Goal: Information Seeking & Learning: Understand process/instructions

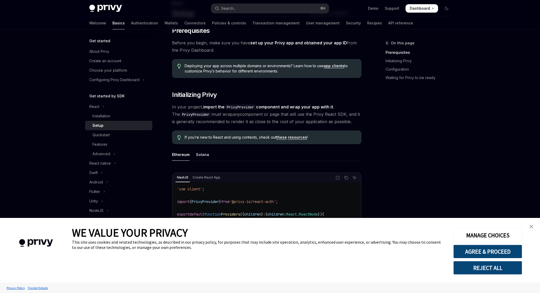
scroll to position [57, 0]
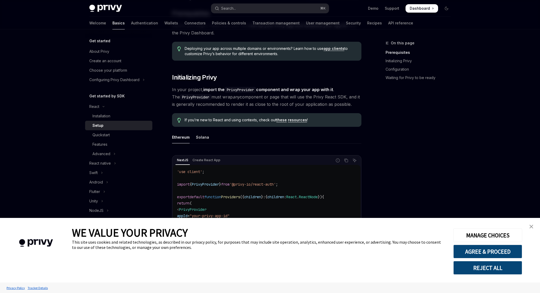
click at [532, 226] on img "close banner" at bounding box center [531, 227] width 4 height 4
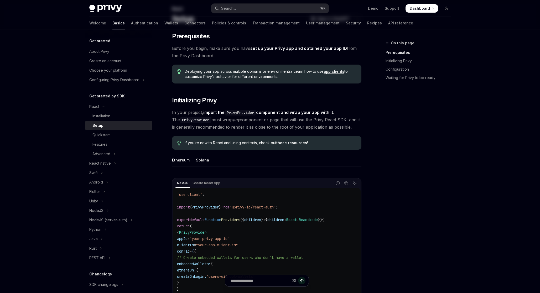
scroll to position [0, 0]
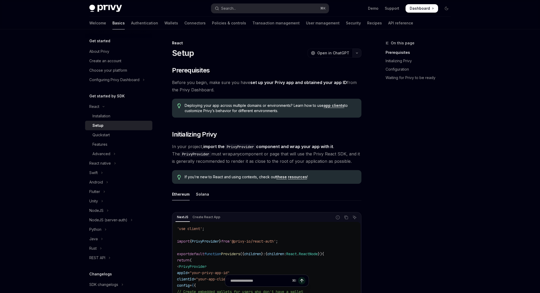
click at [356, 53] on icon "button" at bounding box center [357, 53] width 2 height 1
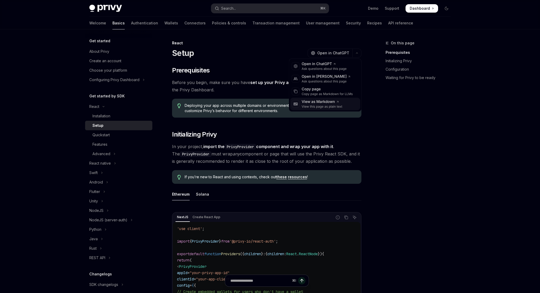
click at [321, 104] on div "View as Markdown" at bounding box center [322, 101] width 41 height 5
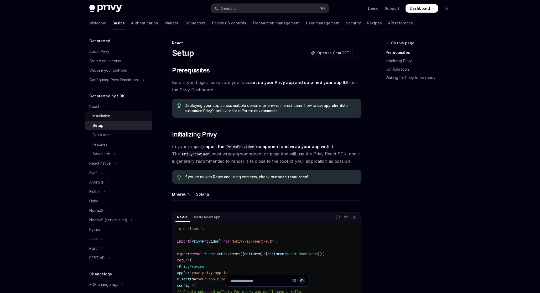
click at [94, 115] on div "Installation" at bounding box center [101, 116] width 18 height 6
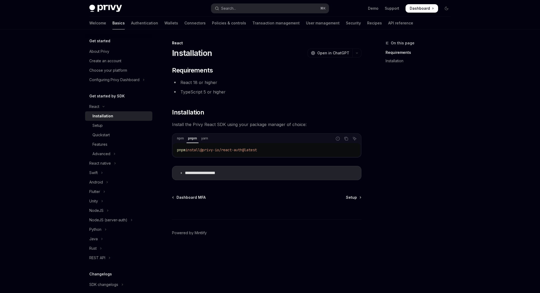
click at [198, 151] on span "install" at bounding box center [192, 149] width 15 height 5
copy div "pnpm install @privy-io/react-auth@latest"
click at [108, 221] on div "NodeJS (server-auth)" at bounding box center [108, 220] width 38 height 6
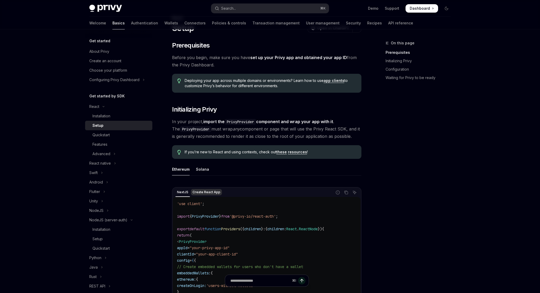
scroll to position [33, 0]
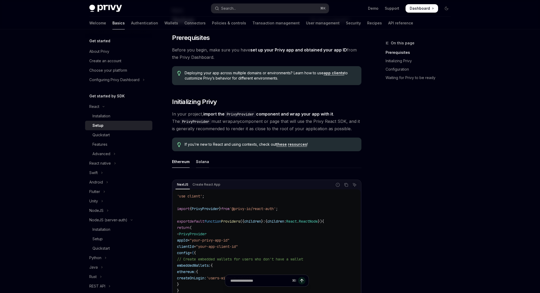
click at [197, 163] on div "Solana" at bounding box center [202, 161] width 13 height 12
click at [185, 163] on div "Ethereum" at bounding box center [181, 161] width 18 height 12
click at [204, 161] on div "Solana" at bounding box center [202, 161] width 13 height 12
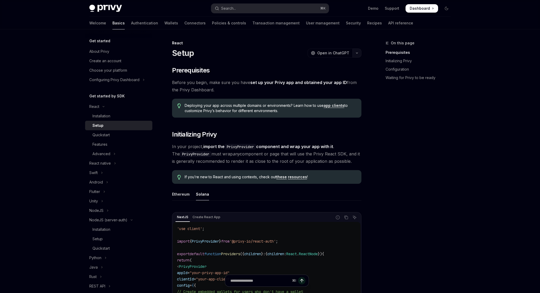
click at [355, 51] on button "button" at bounding box center [356, 53] width 9 height 9
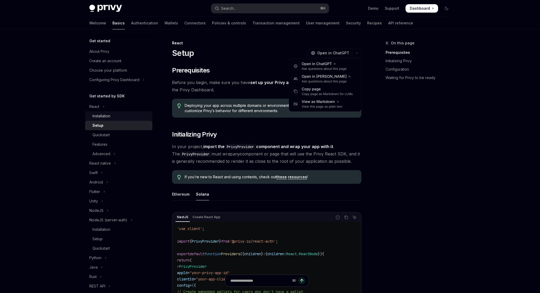
click at [102, 117] on div "Installation" at bounding box center [101, 116] width 18 height 6
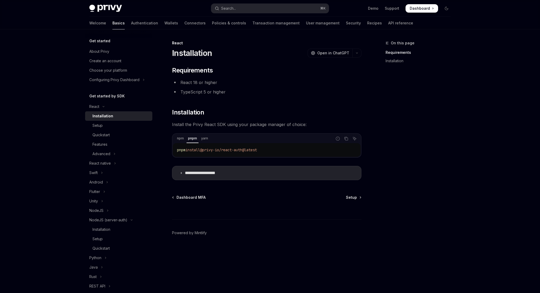
click at [204, 149] on span "@privy-io/react-auth@latest" at bounding box center [228, 149] width 57 height 5
copy div "pnpm install @privy-io/react-auth@latest"
click at [100, 127] on div "Setup" at bounding box center [97, 125] width 10 height 6
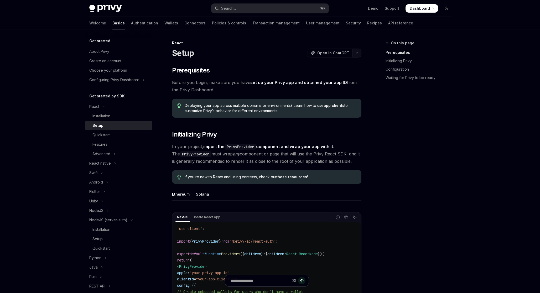
click at [359, 54] on button "button" at bounding box center [356, 53] width 9 height 9
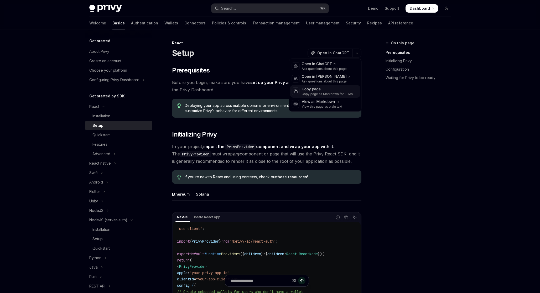
click at [317, 89] on div "Copy page" at bounding box center [327, 89] width 51 height 5
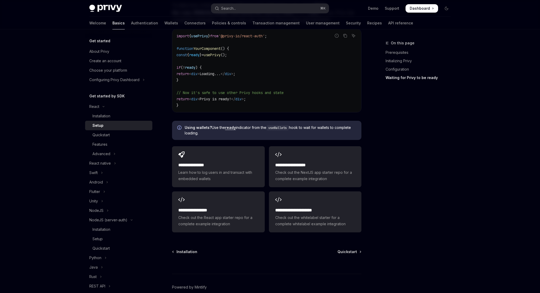
scroll to position [563, 0]
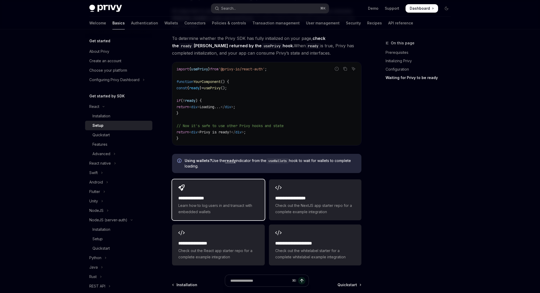
click at [241, 195] on h2 "**********" at bounding box center [218, 198] width 80 height 6
type textarea "*"
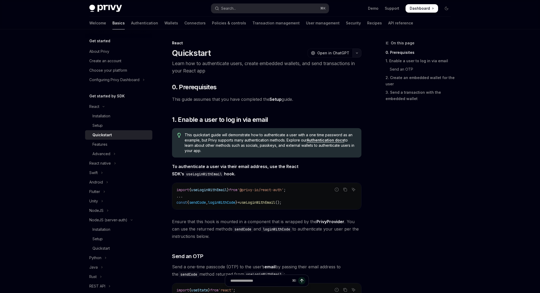
click at [355, 54] on icon "button" at bounding box center [356, 53] width 6 height 2
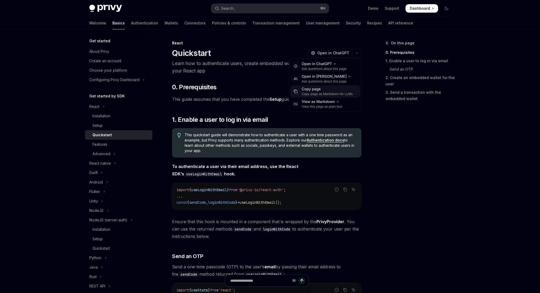
click at [313, 92] on div "Copy page as Markdown for LLMs" at bounding box center [327, 94] width 51 height 4
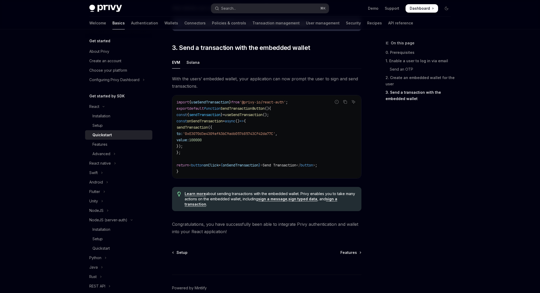
scroll to position [475, 0]
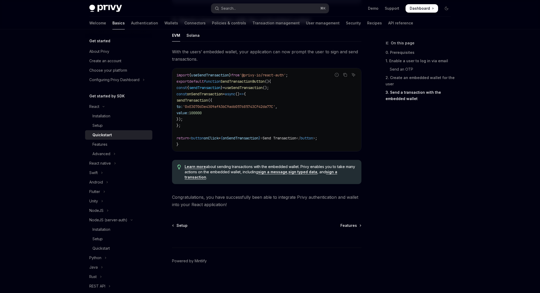
click at [426, 7] on span "Dashboard" at bounding box center [419, 8] width 20 height 5
